Goal: Information Seeking & Learning: Understand process/instructions

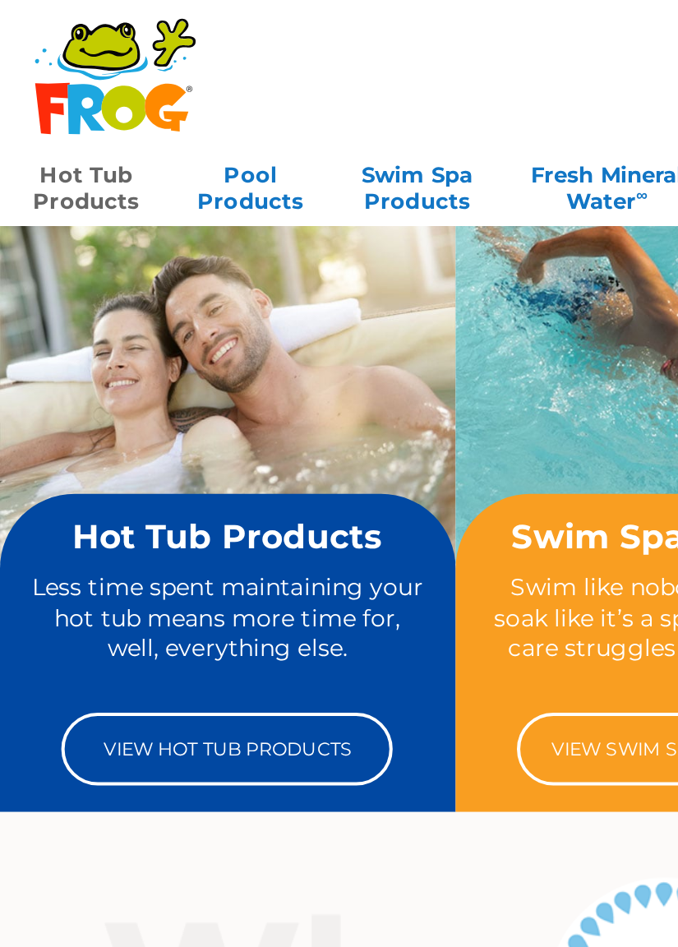
click at [53, 91] on link "Hot Tub Products" at bounding box center [42, 91] width 53 height 33
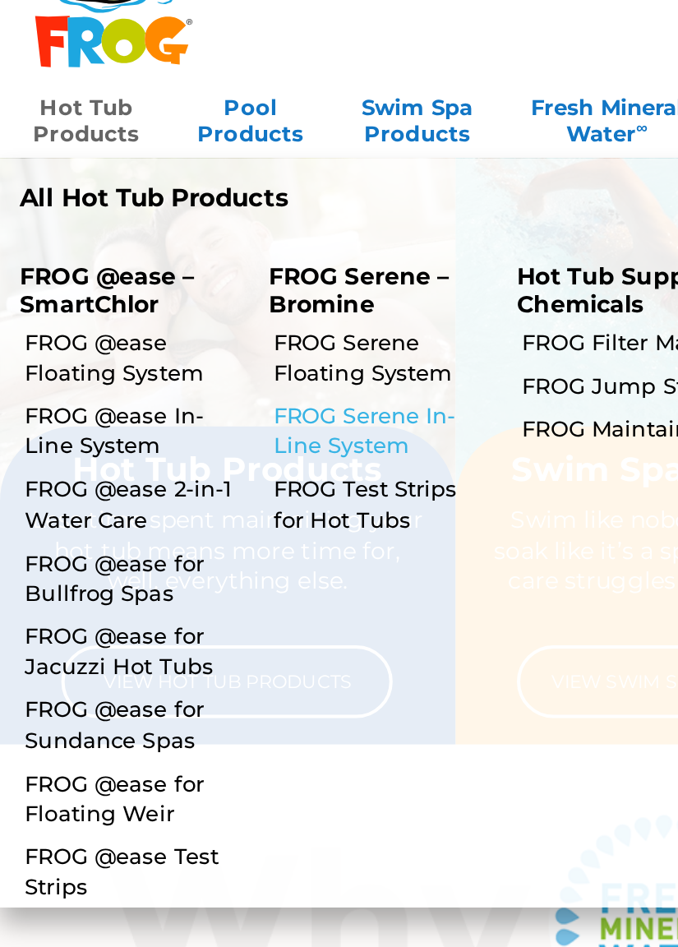
click at [178, 251] on link "FROG Serene In-Line System" at bounding box center [189, 247] width 107 height 30
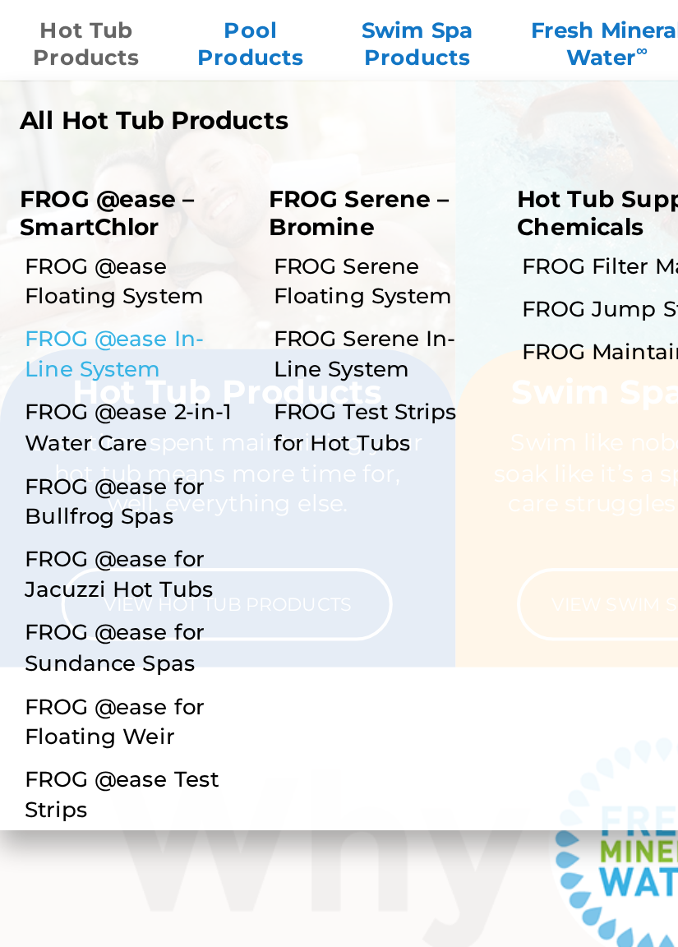
click at [30, 254] on link "FROG @ease In-Line System" at bounding box center [65, 247] width 107 height 30
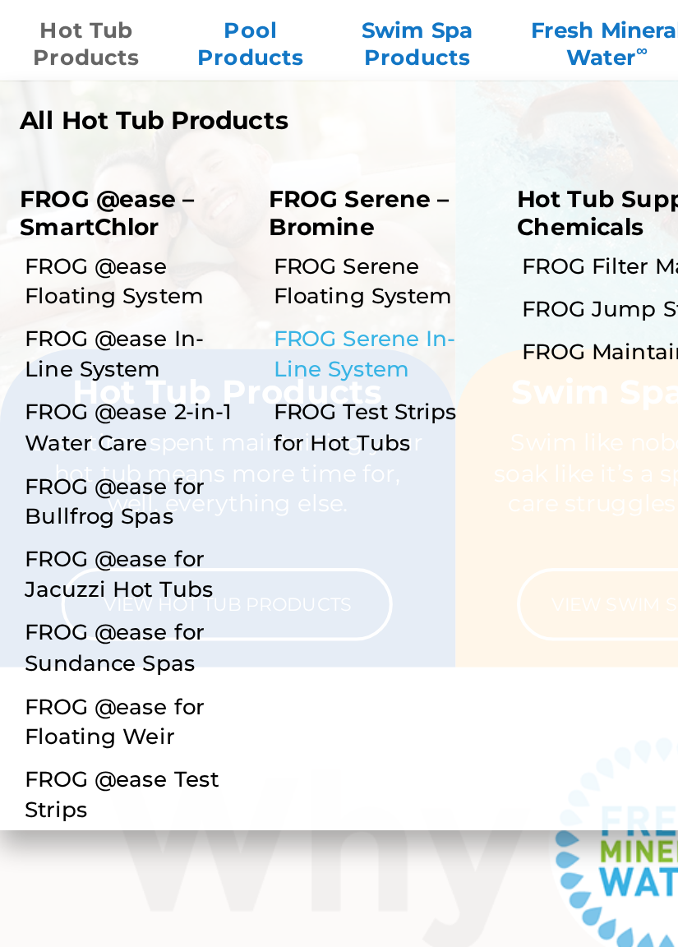
click at [180, 243] on link "FROG Serene In-Line System" at bounding box center [189, 247] width 107 height 30
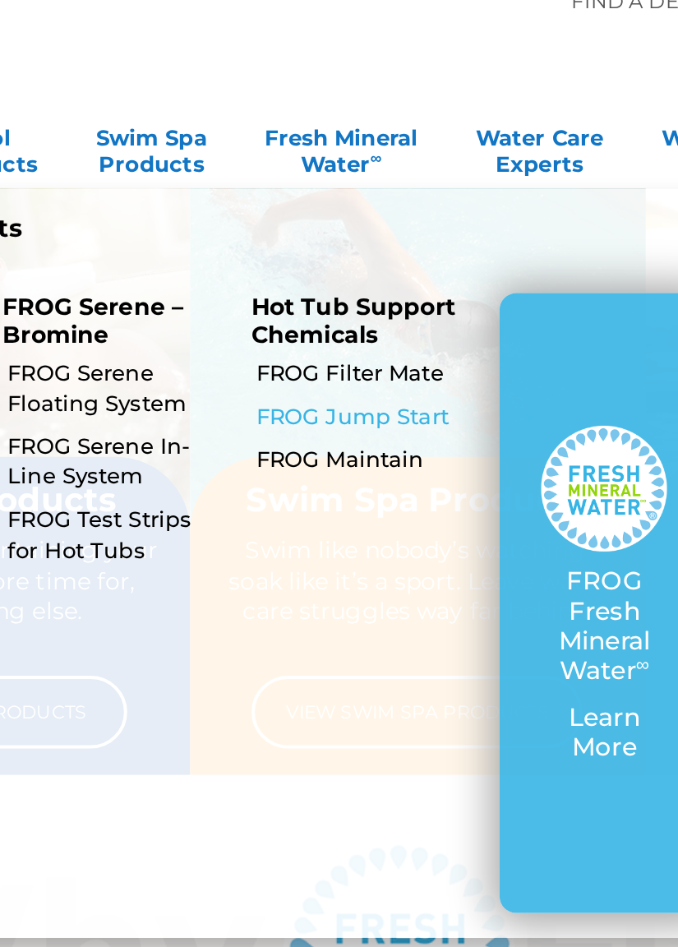
click at [340, 224] on link "FROG Jump Start" at bounding box center [312, 224] width 107 height 15
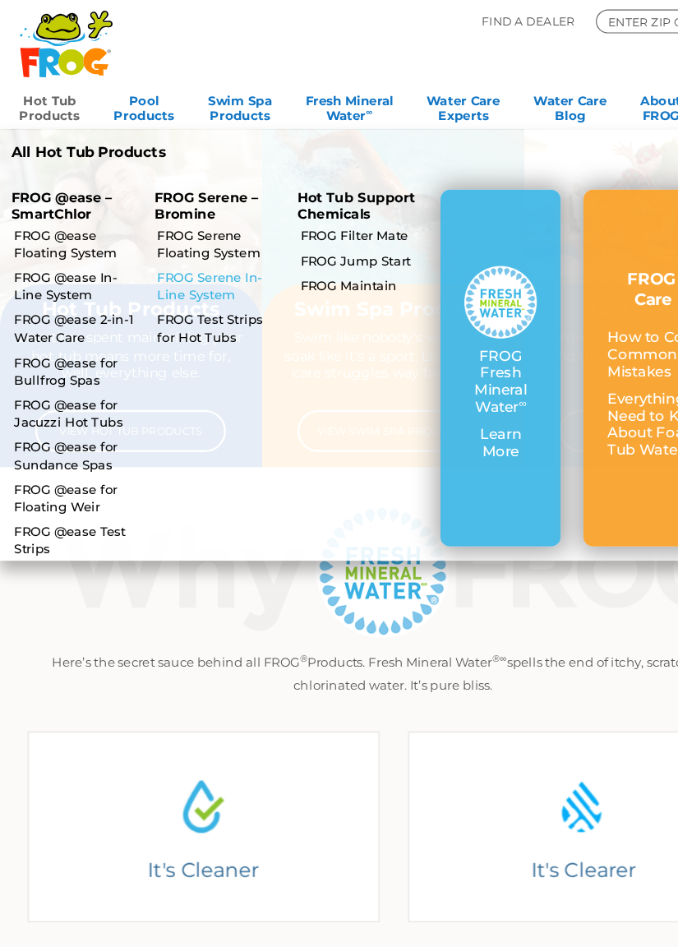
click at [158, 257] on link "FROG Serene In-Line System" at bounding box center [189, 247] width 107 height 30
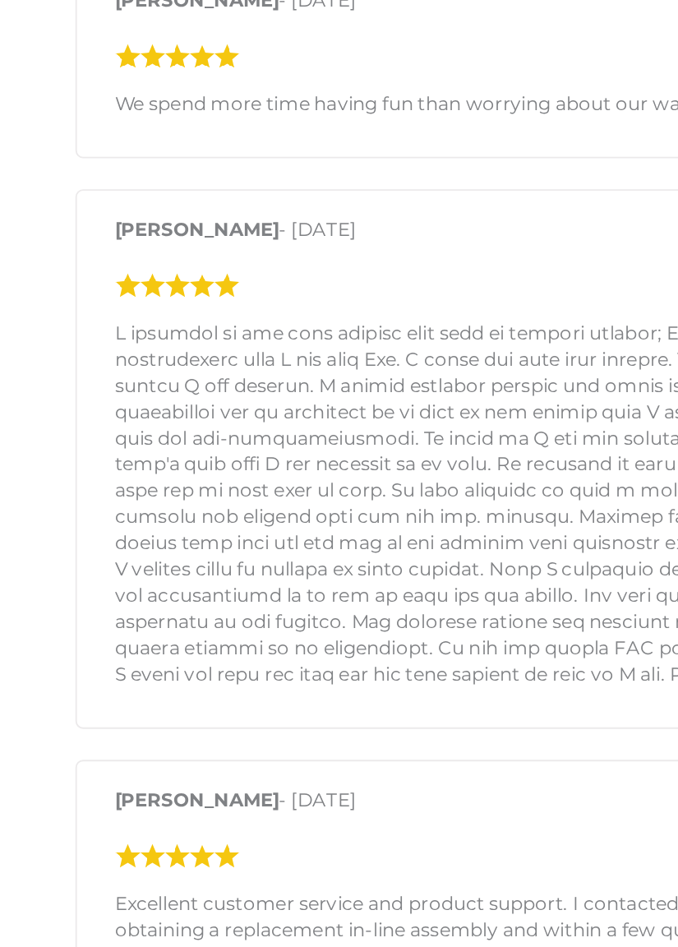
scroll to position [1256, 0]
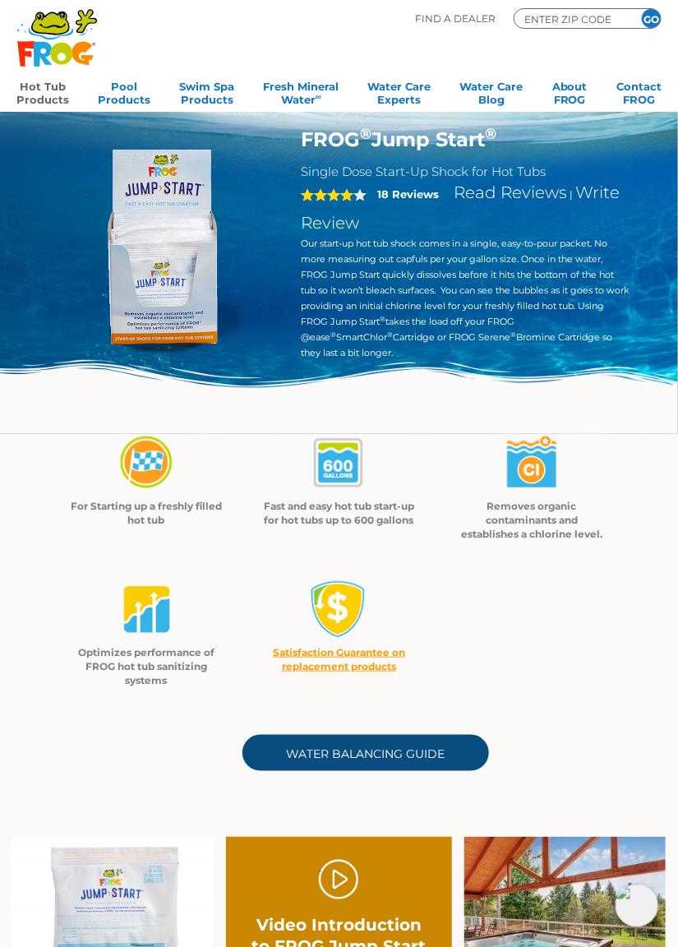
click at [442, 760] on link "Water Balancing Guide" at bounding box center [366, 753] width 247 height 36
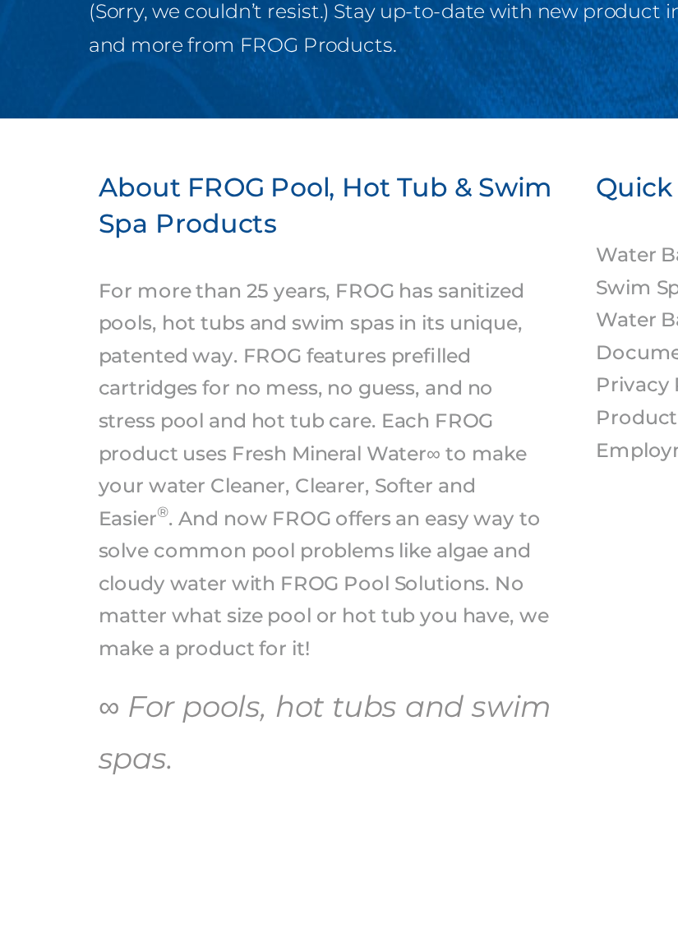
scroll to position [1206, 0]
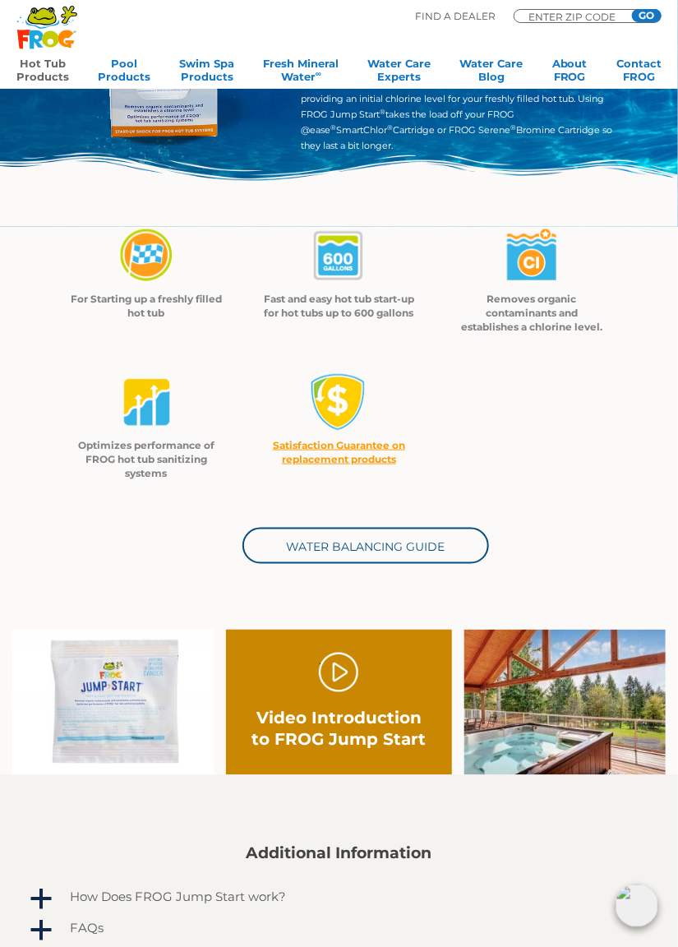
scroll to position [208, 0]
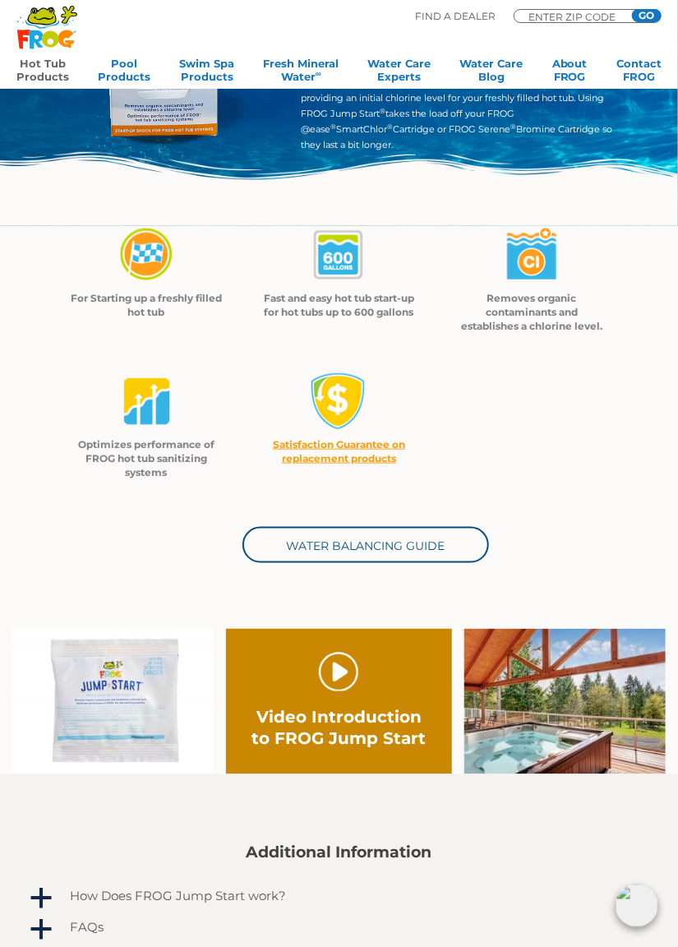
click at [327, 687] on link "." at bounding box center [338, 671] width 39 height 39
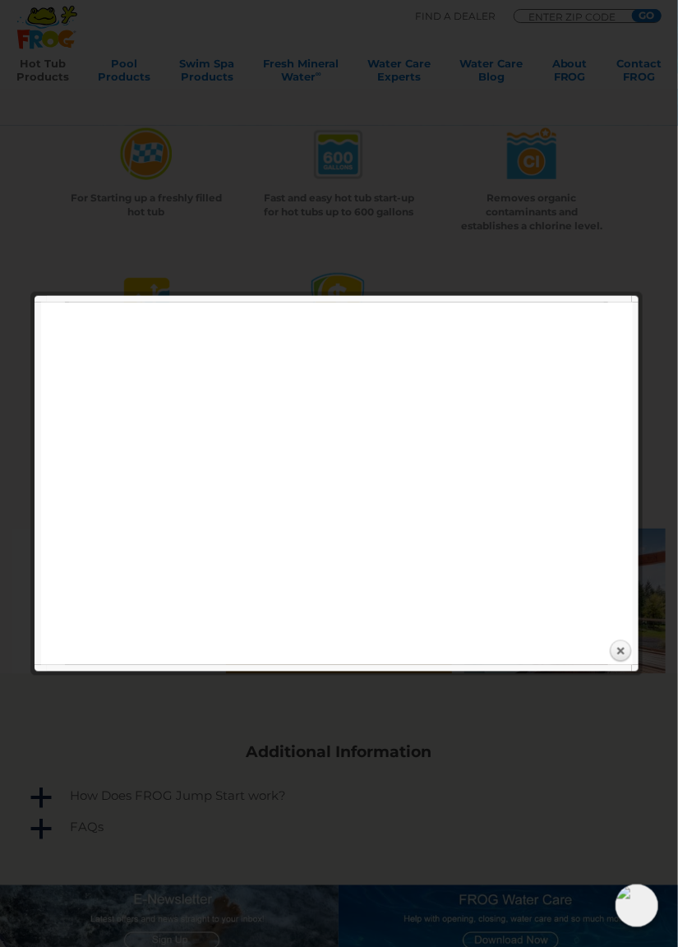
scroll to position [311, 0]
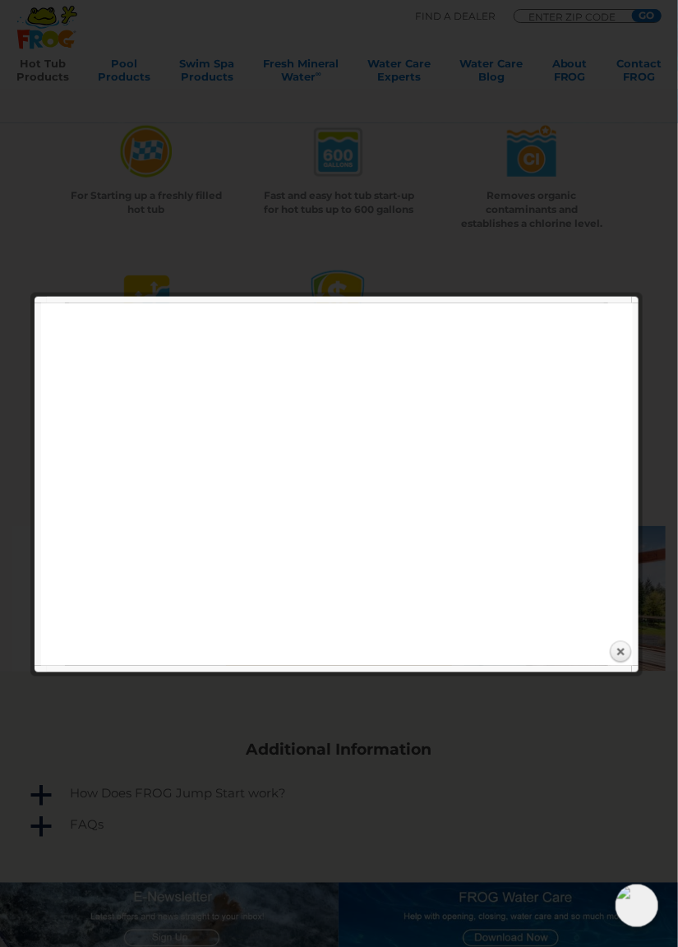
scroll to position [208, 0]
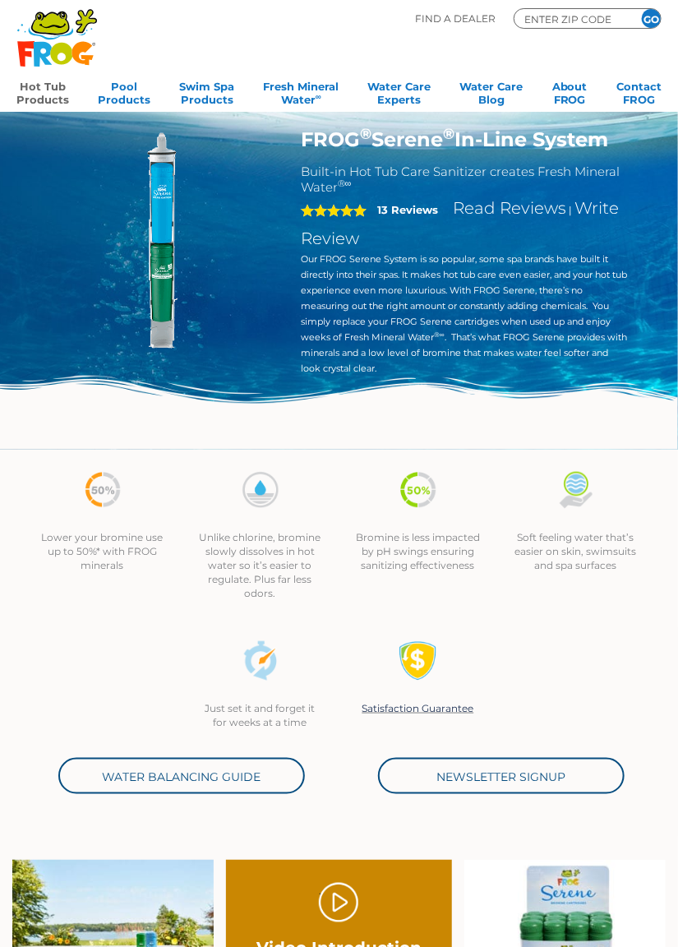
click at [590, 710] on div "Just set it and forget it for weeks at a time Satisfaction Guarantee" at bounding box center [340, 685] width 632 height 129
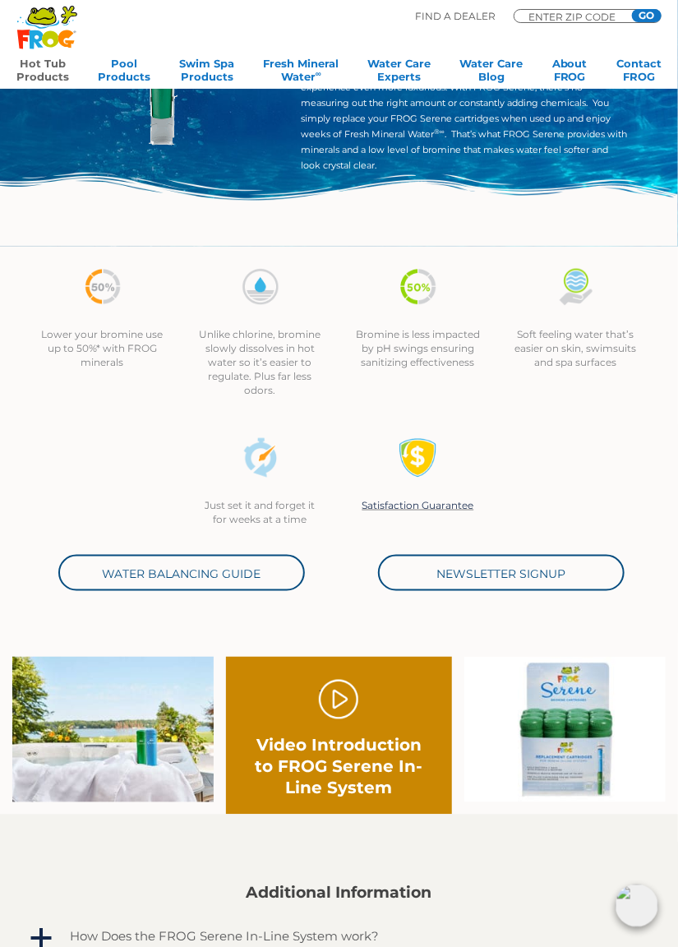
scroll to position [204, 0]
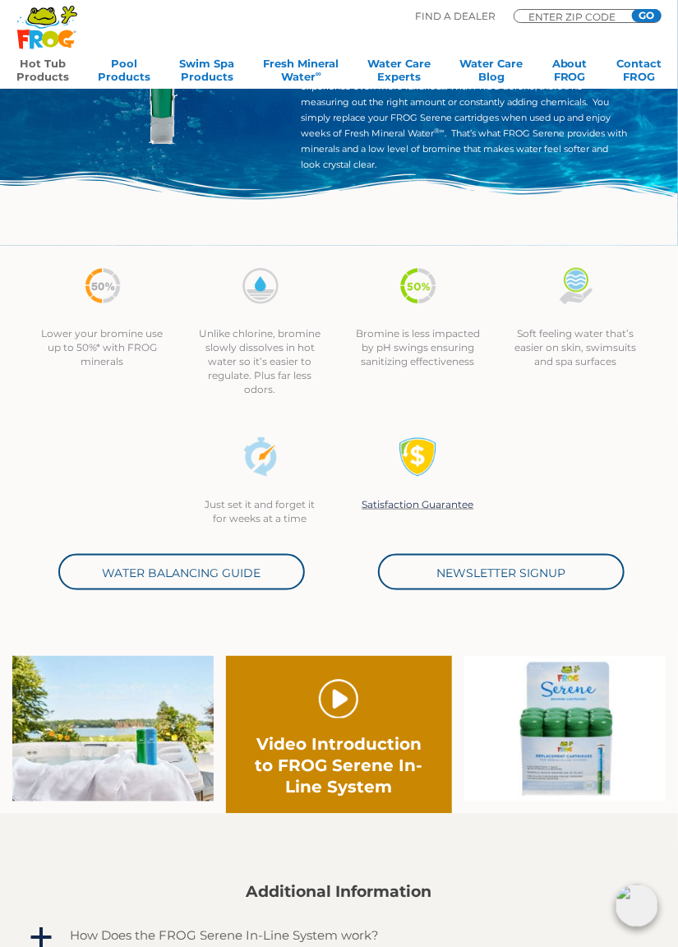
click at [338, 709] on link "." at bounding box center [338, 698] width 39 height 39
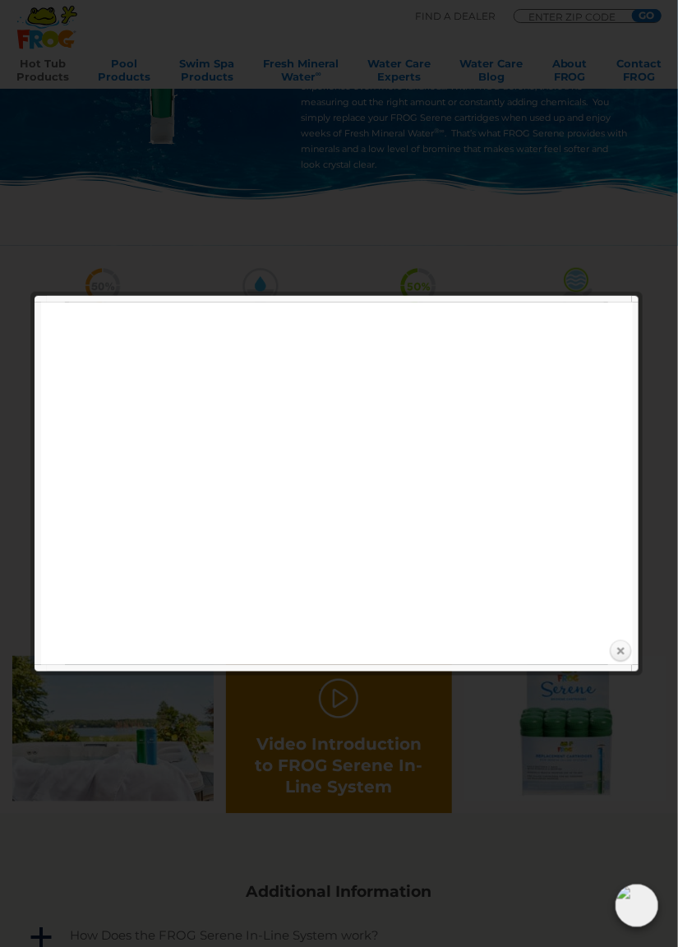
click at [610, 648] on link "Close" at bounding box center [620, 652] width 25 height 25
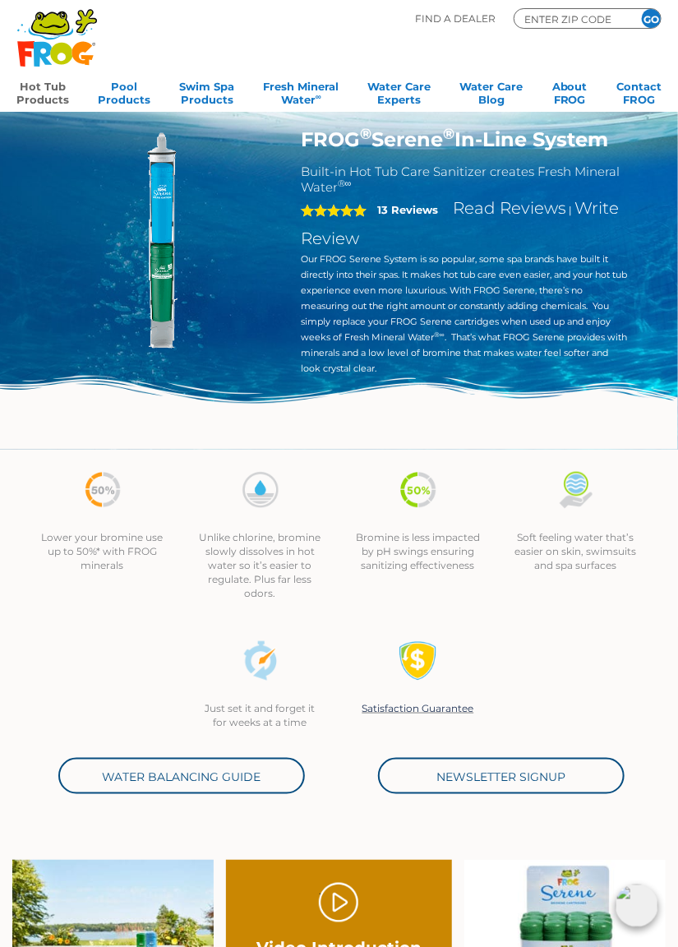
click at [44, 89] on link "Hot Tub Products" at bounding box center [42, 91] width 53 height 33
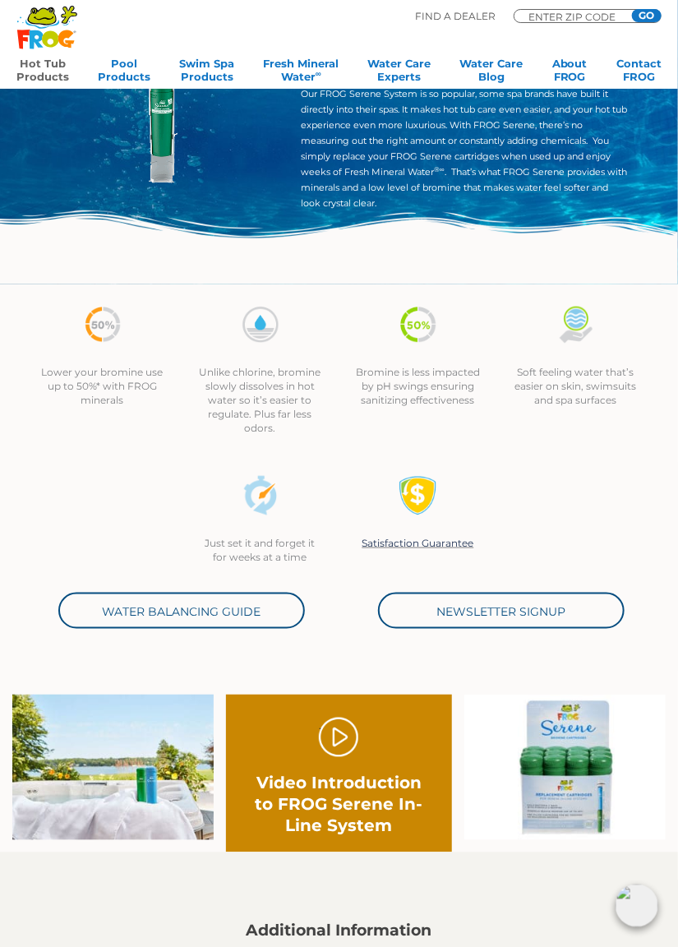
scroll to position [197, 0]
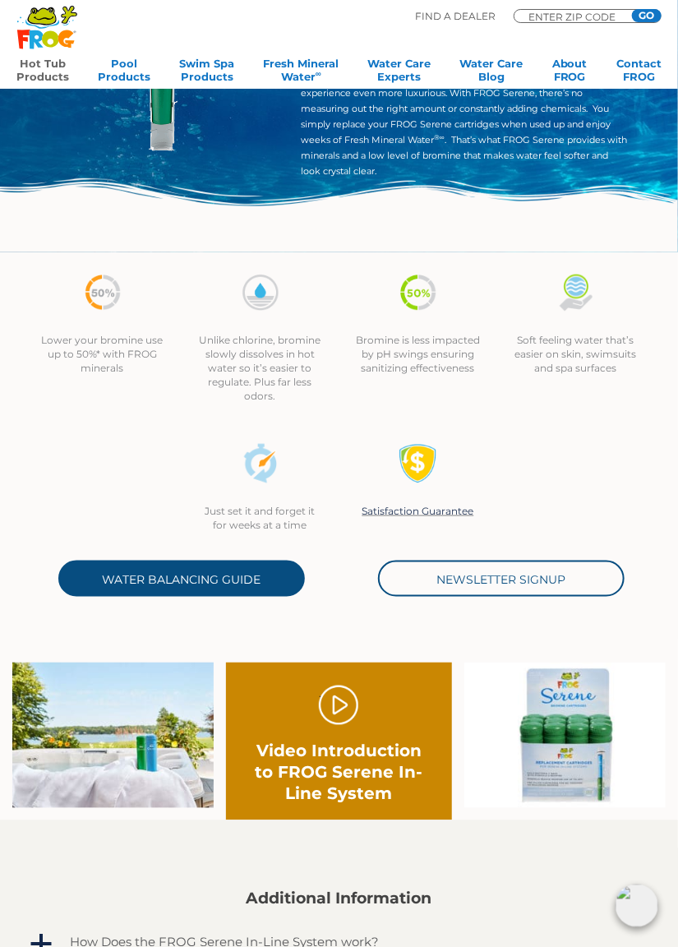
click at [145, 580] on link "Water Balancing Guide" at bounding box center [181, 579] width 247 height 36
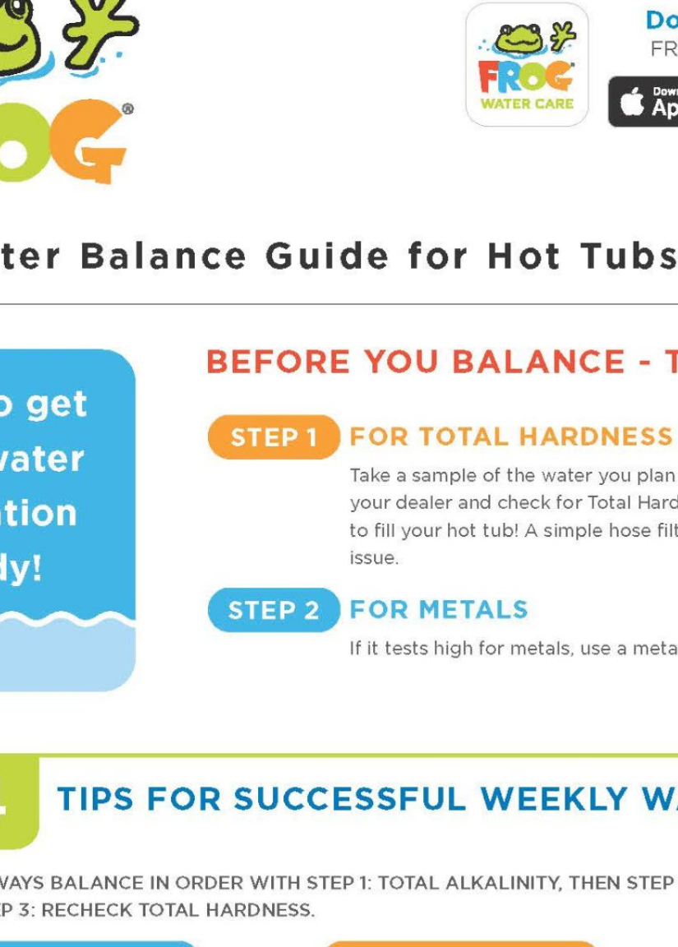
scroll to position [483, 0]
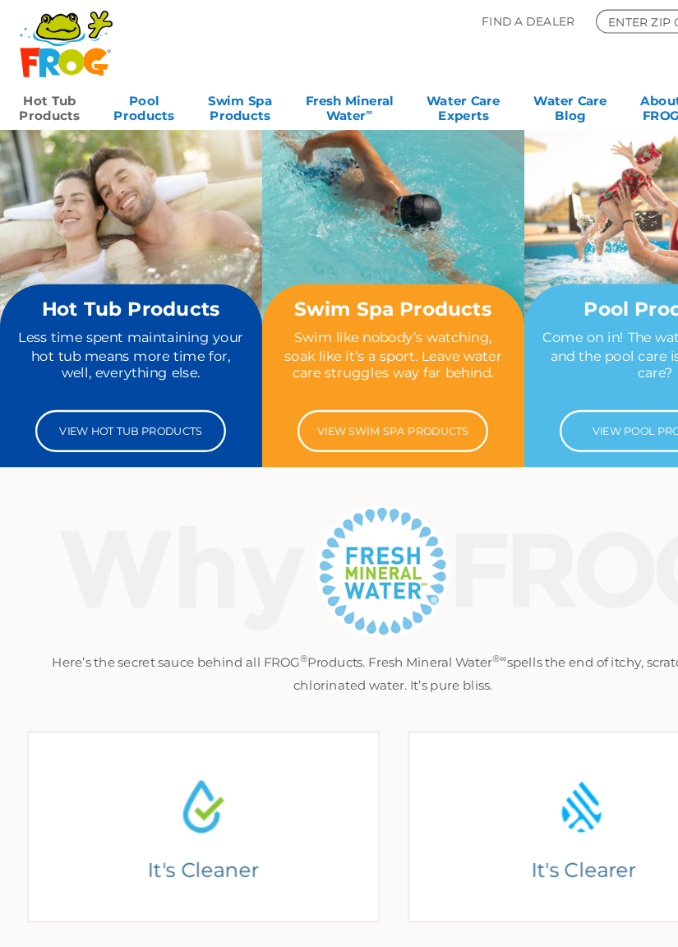
click at [38, 93] on link "Hot Tub Products" at bounding box center [42, 91] width 53 height 33
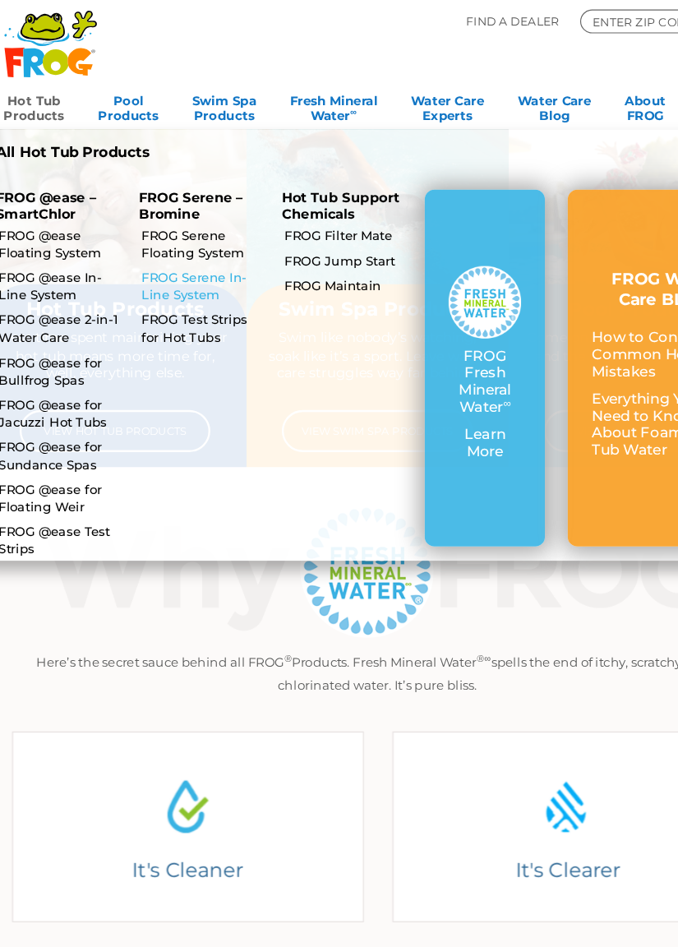
click at [160, 249] on link "FROG Serene In-Line System" at bounding box center [189, 247] width 107 height 30
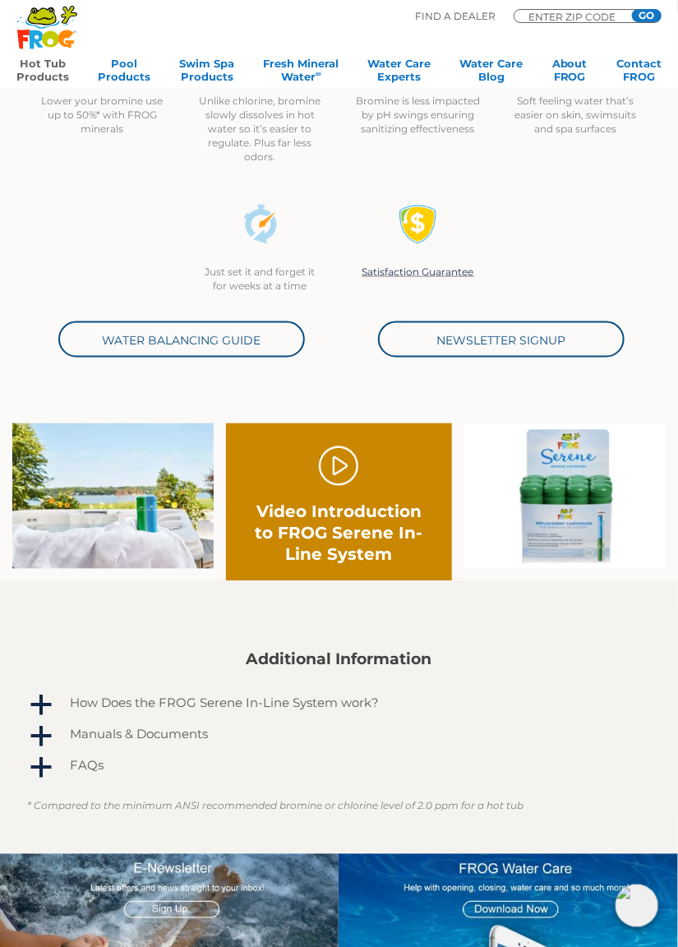
scroll to position [437, 0]
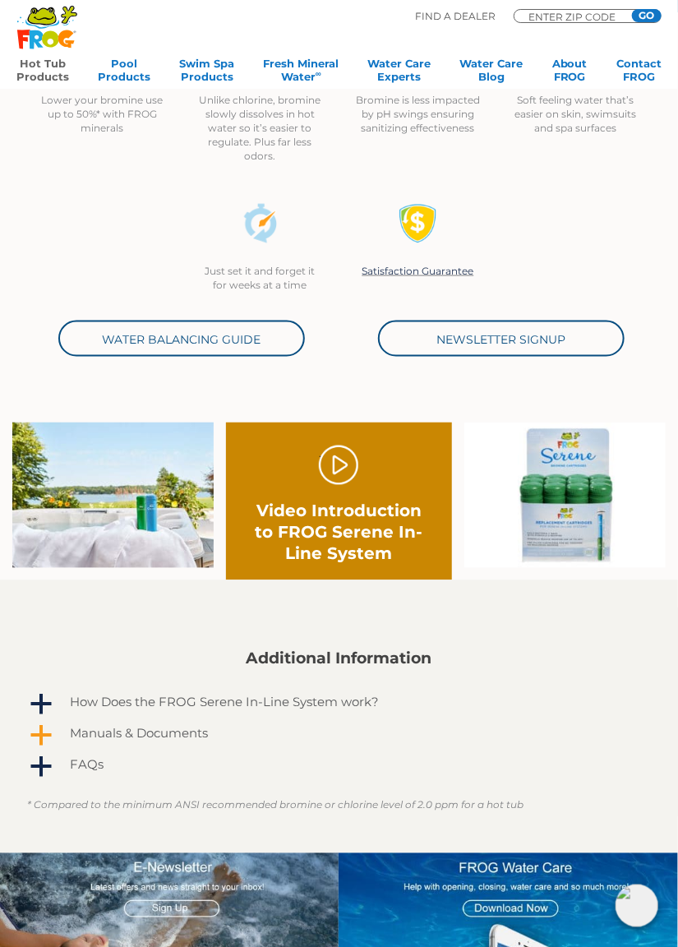
click at [142, 740] on h4 "Manuals & Documents" at bounding box center [140, 734] width 138 height 14
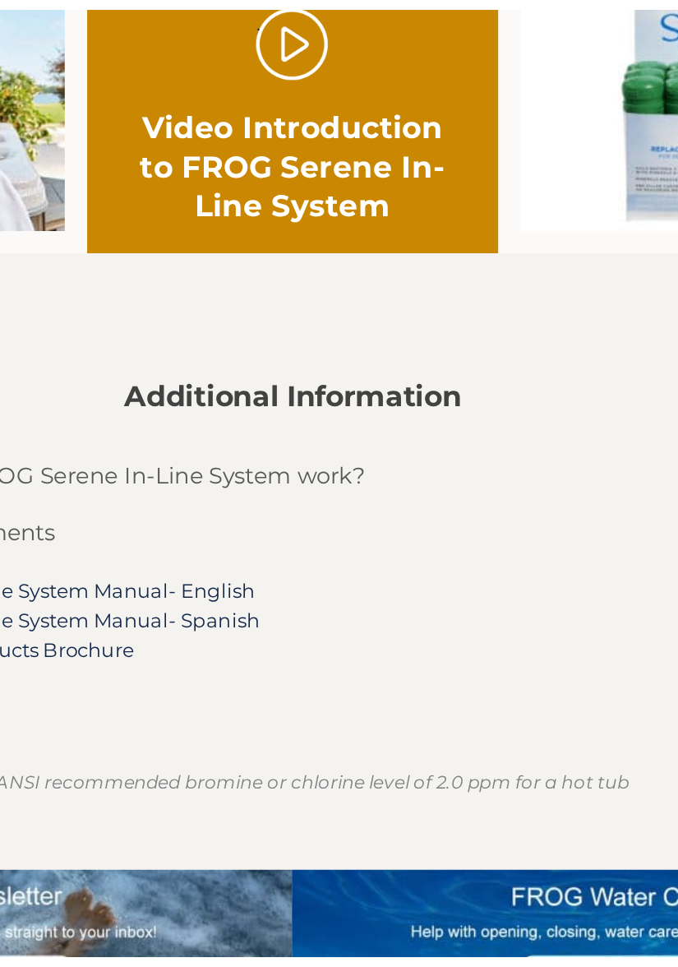
scroll to position [558, 0]
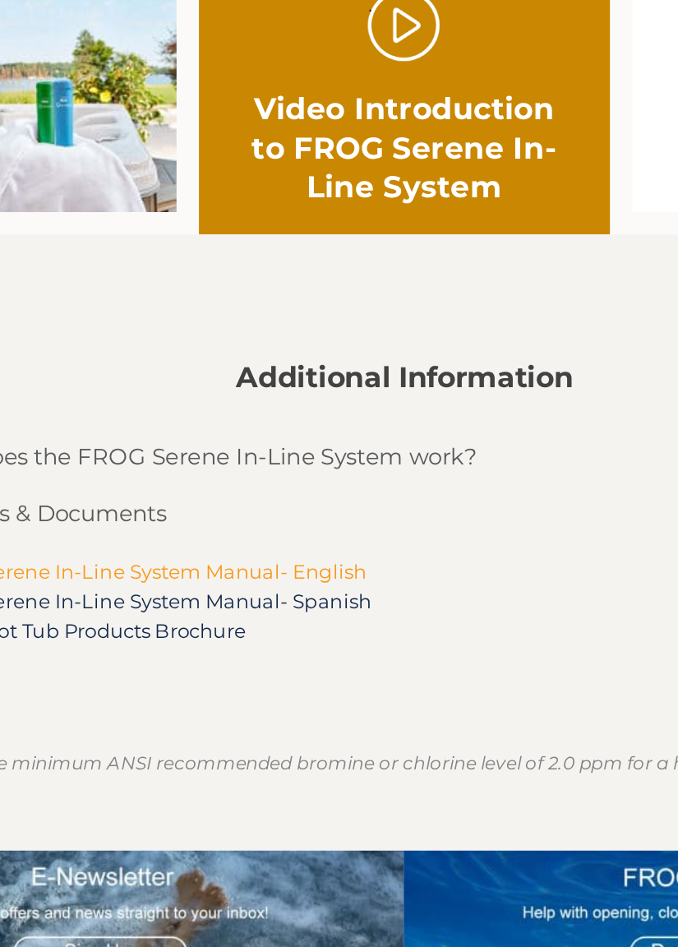
click at [306, 644] on link "FROG Serene In-Line System Manual- English" at bounding box center [196, 644] width 246 height 13
